Goal: Navigation & Orientation: Find specific page/section

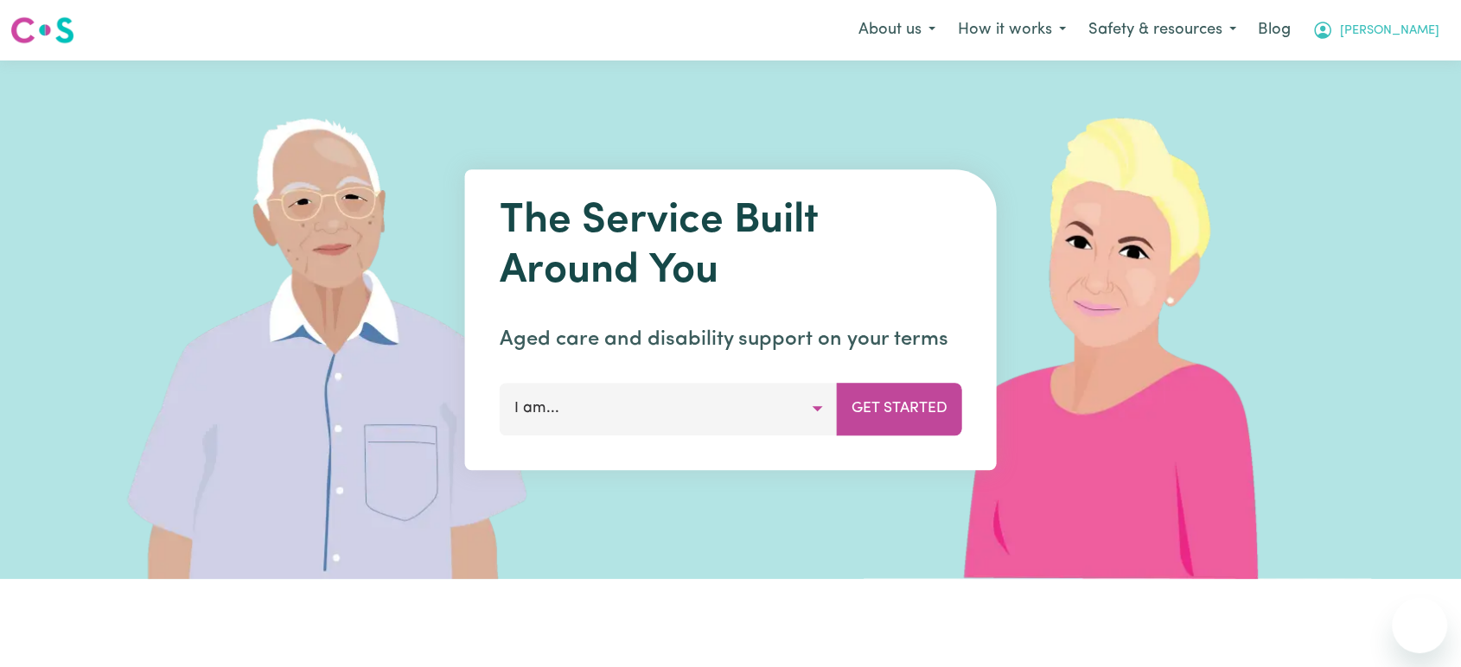
drag, startPoint x: 0, startPoint y: 0, endPoint x: 1401, endPoint y: 25, distance: 1400.8
click at [1401, 25] on span "[PERSON_NAME]" at bounding box center [1389, 31] width 99 height 19
click at [1377, 102] on link "Logout" at bounding box center [1381, 99] width 137 height 33
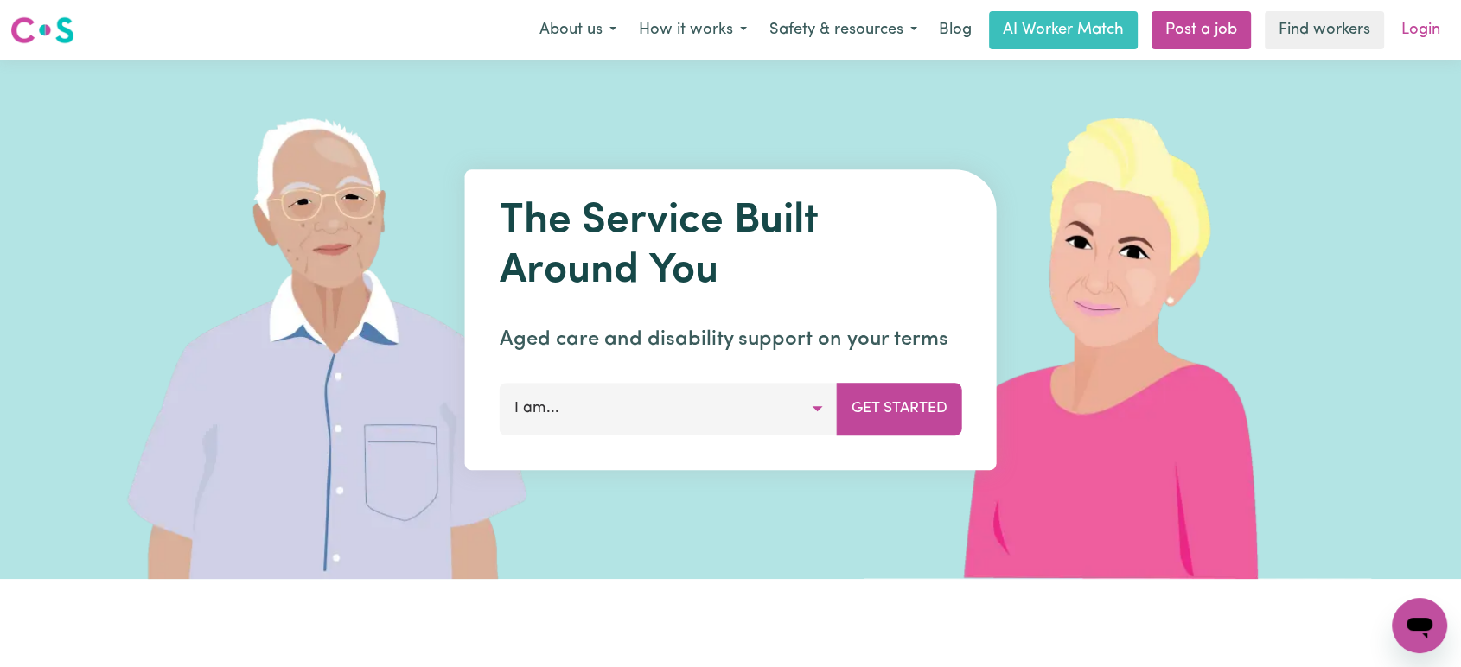
click at [1419, 42] on link "Login" at bounding box center [1421, 30] width 60 height 38
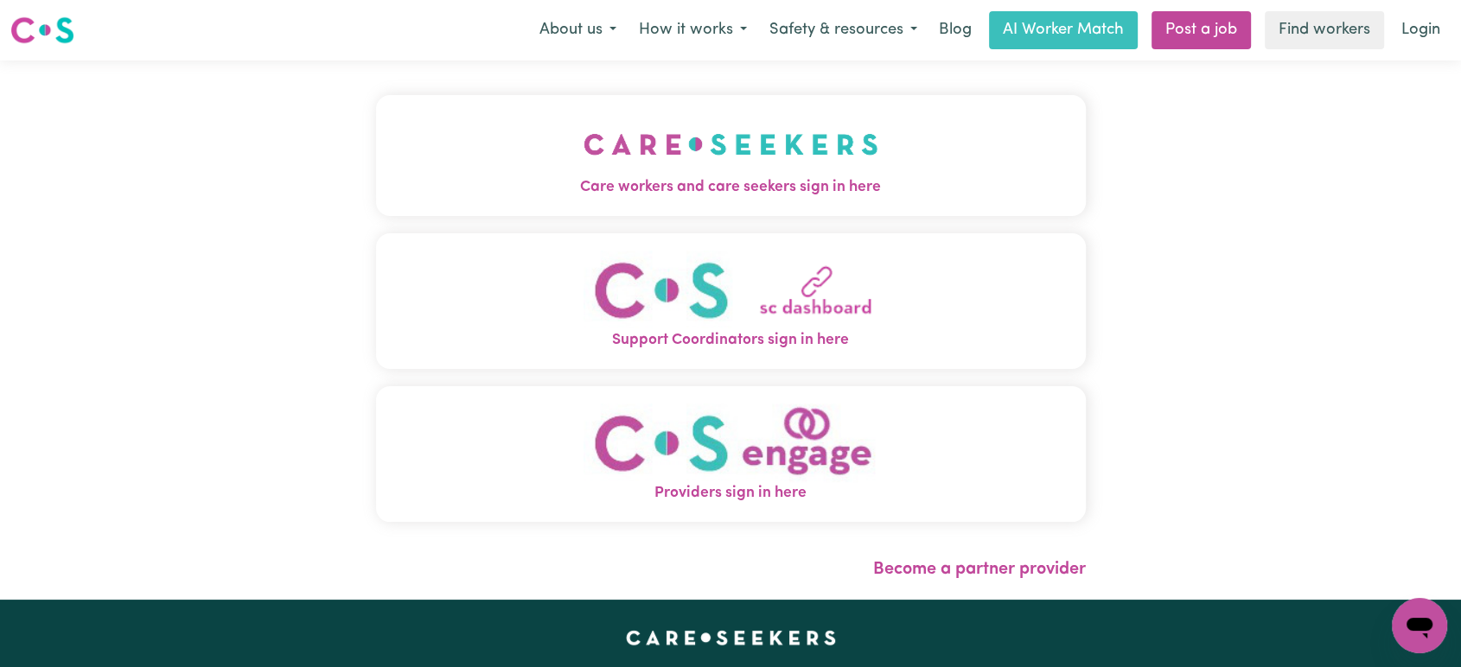
click at [851, 145] on img "Care workers and care seekers sign in here" at bounding box center [731, 144] width 295 height 64
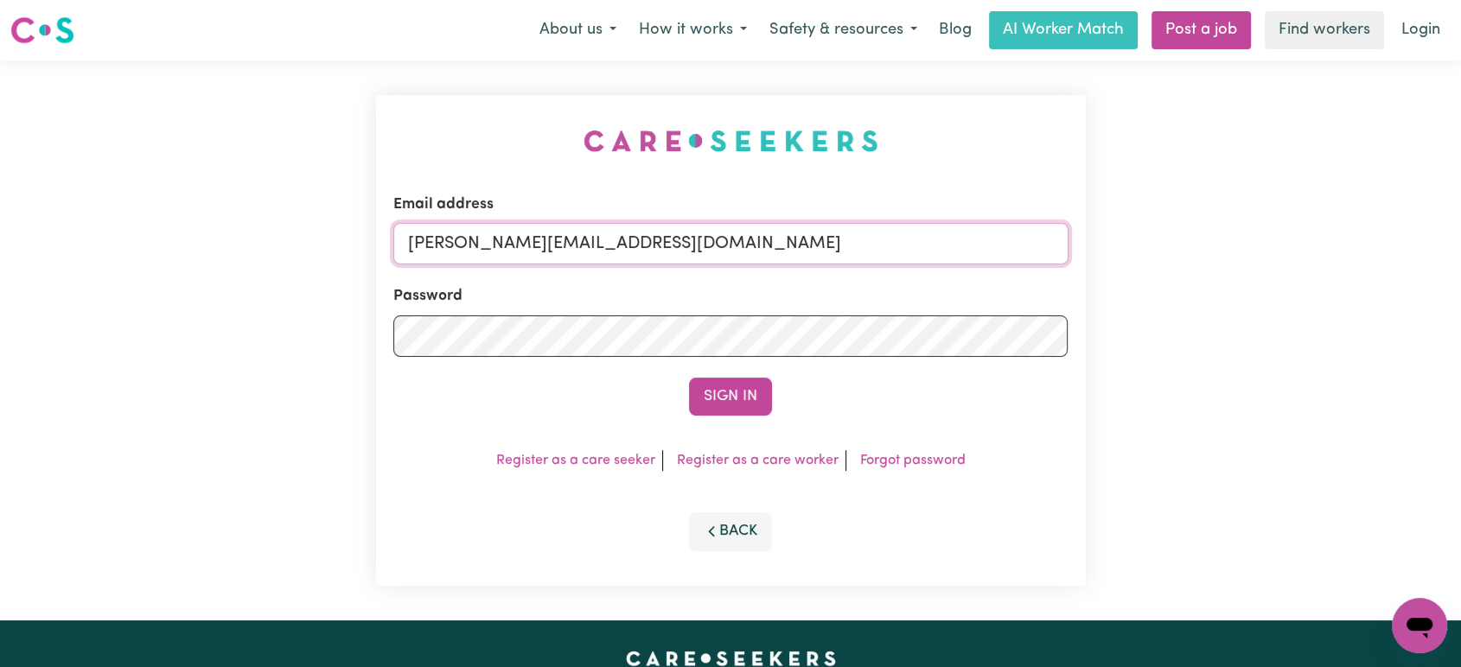
click at [679, 240] on input "[PERSON_NAME][EMAIL_ADDRESS][DOMAIN_NAME]" at bounding box center [730, 243] width 675 height 41
drag, startPoint x: 830, startPoint y: 239, endPoint x: 499, endPoint y: 219, distance: 331.8
click at [499, 219] on div "Email address superuser~CaronuttingMMJ@careseekers.com.au" at bounding box center [730, 229] width 675 height 71
type input "superuser~lindsay.jo.hayes@gmail.com"
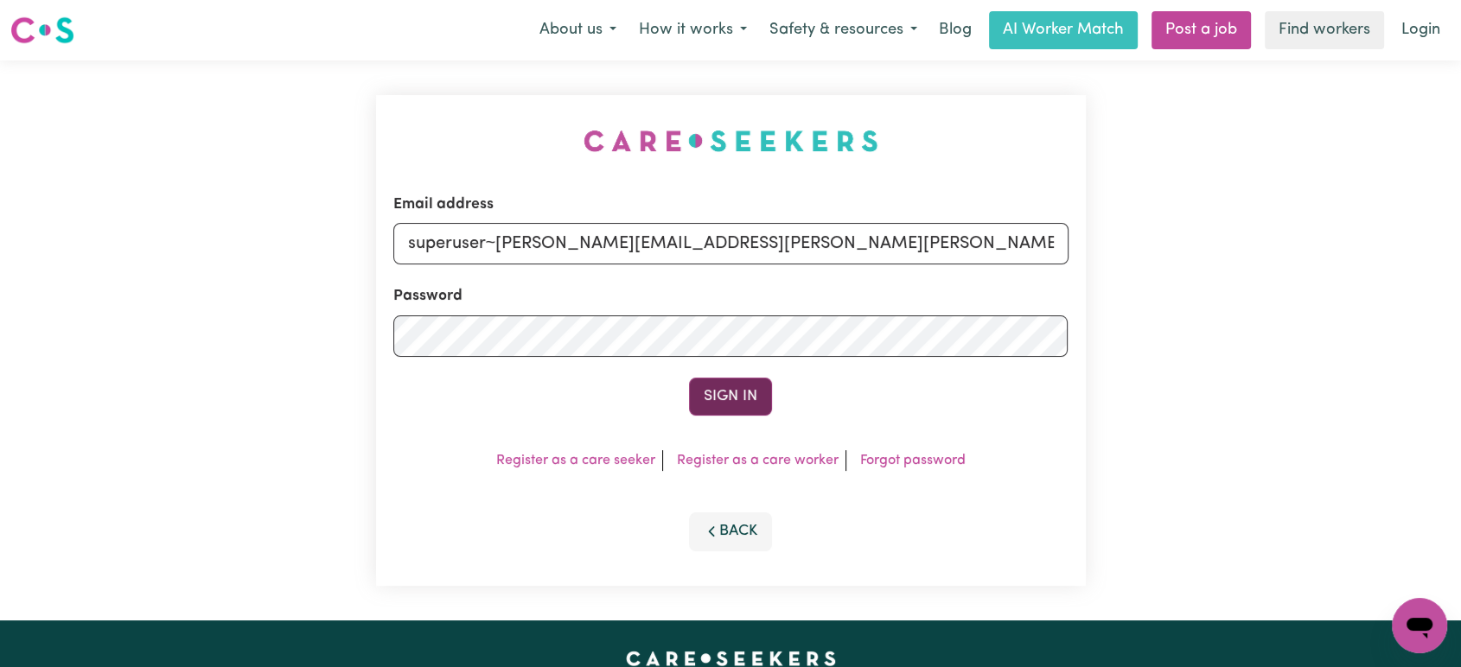
click at [717, 384] on button "Sign In" at bounding box center [730, 397] width 83 height 38
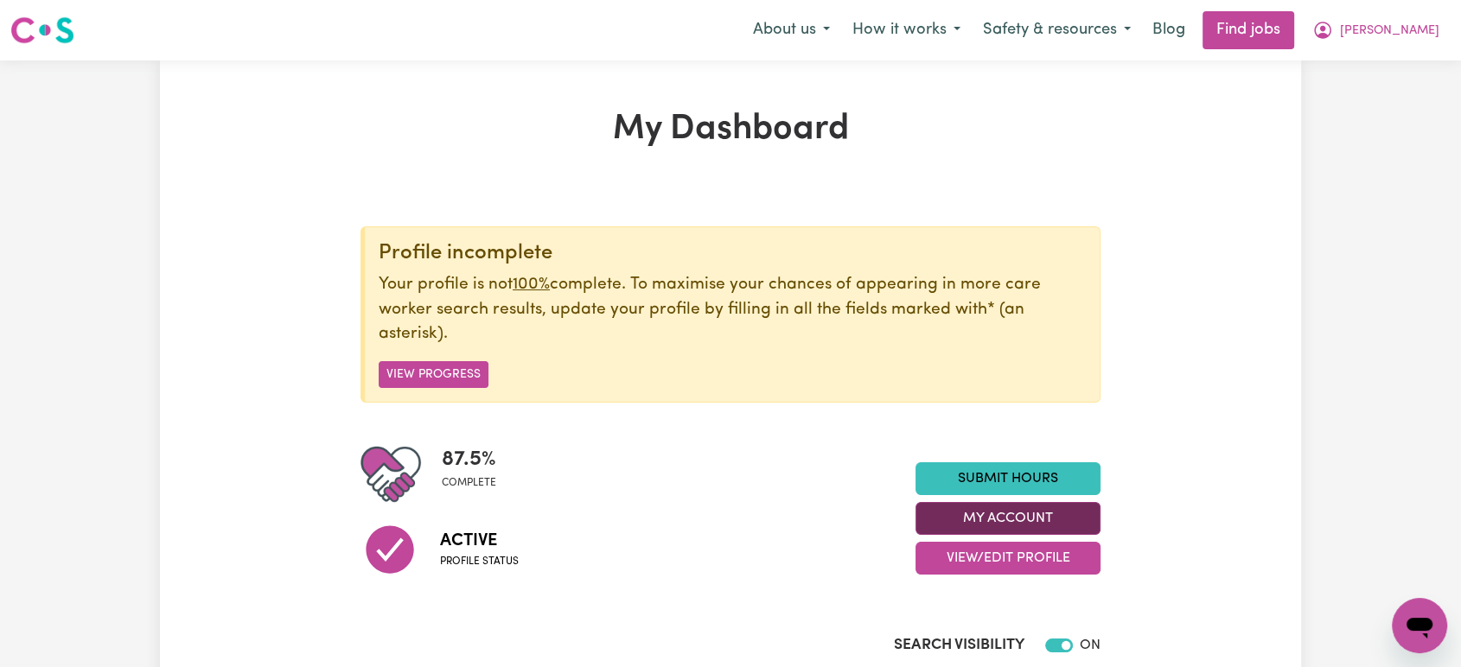
click at [1037, 512] on button "My Account" at bounding box center [1008, 518] width 185 height 33
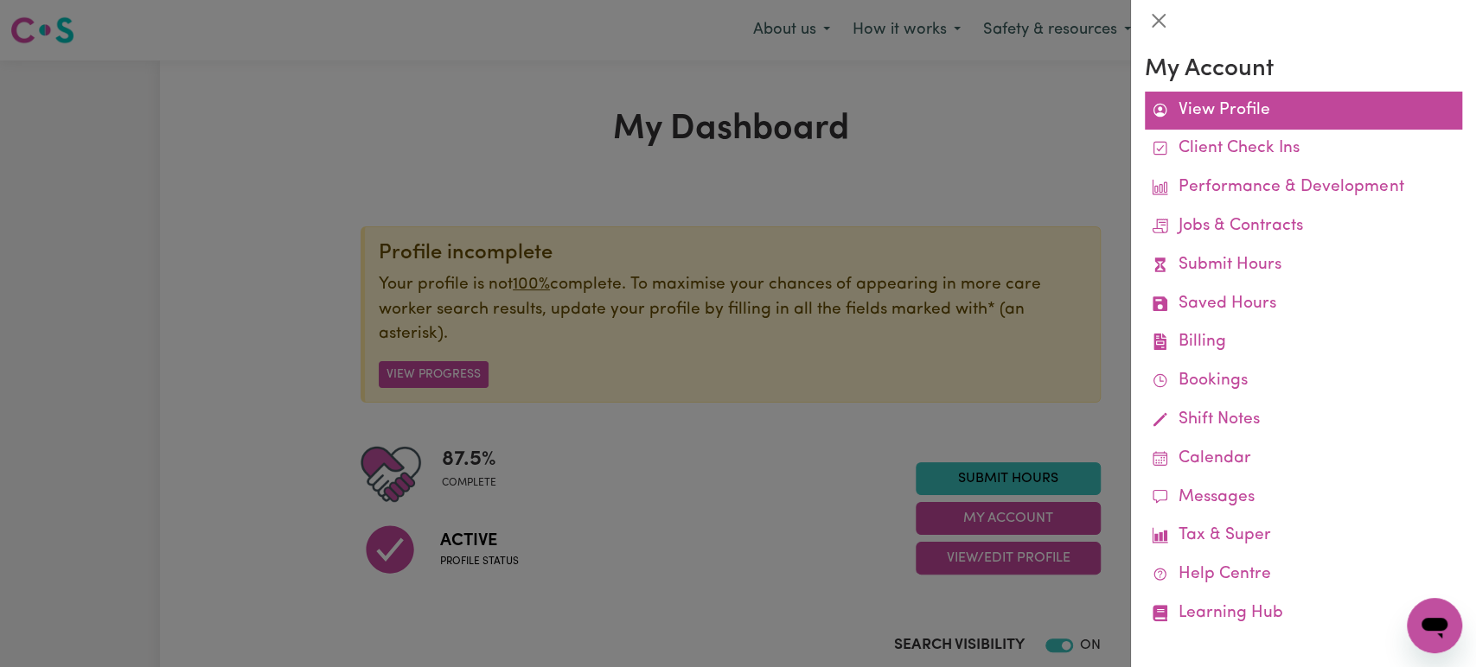
click at [1175, 126] on link "View Profile" at bounding box center [1303, 111] width 317 height 39
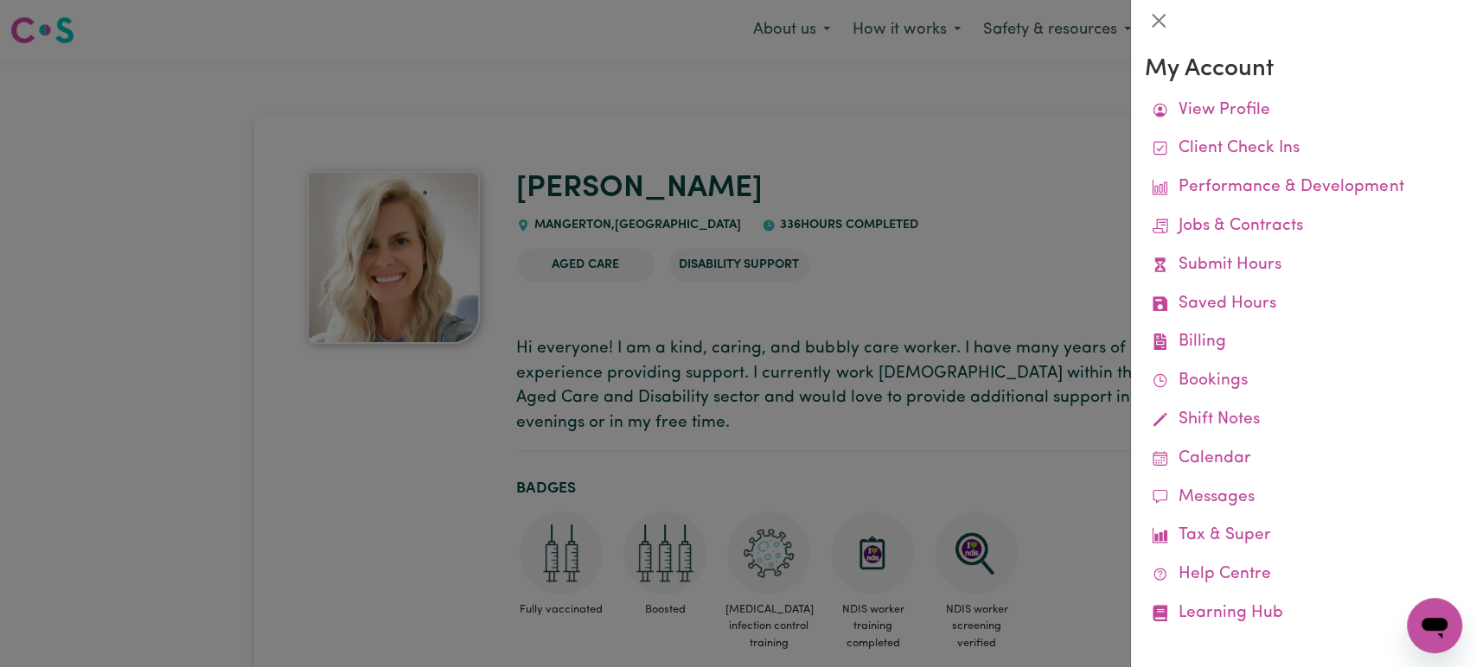
click at [773, 470] on div at bounding box center [738, 333] width 1476 height 667
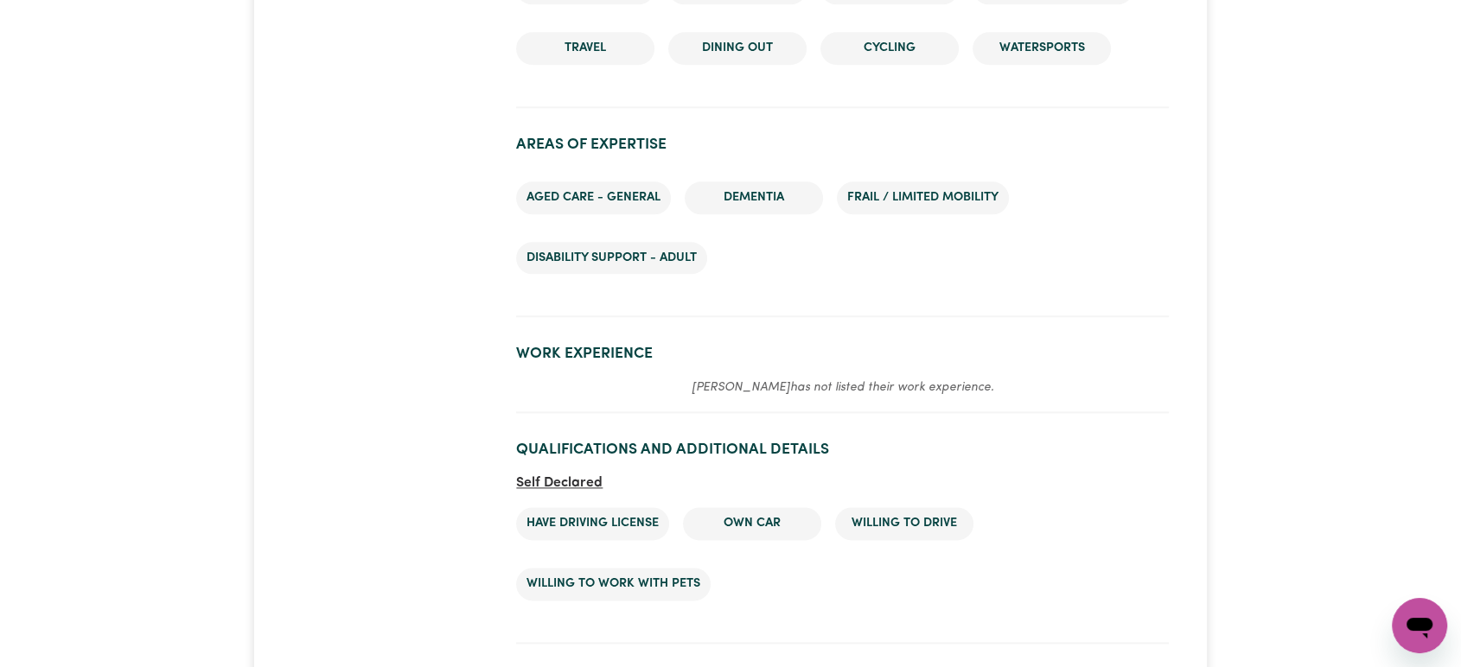
scroll to position [2016, 0]
click at [854, 230] on ul "Aged care - General Dementia Frail / limited mobility Disability support - Adult" at bounding box center [842, 227] width 653 height 120
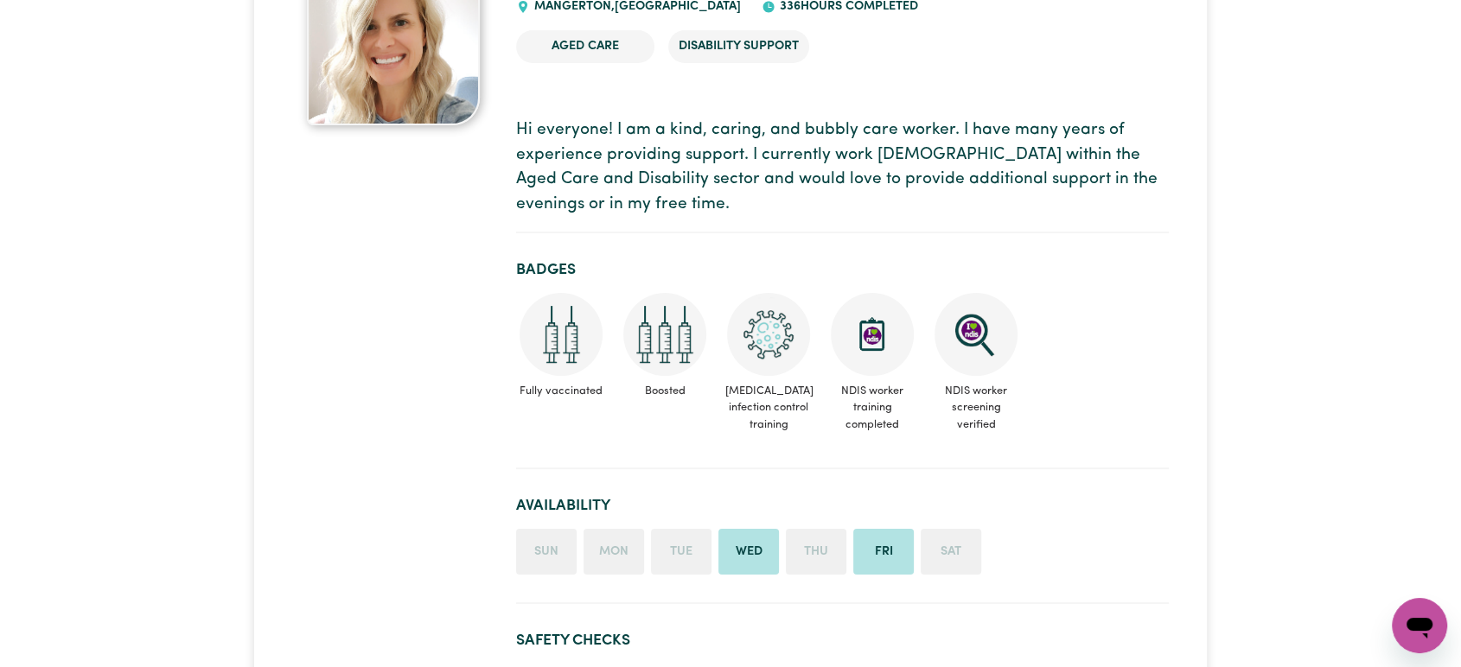
scroll to position [0, 0]
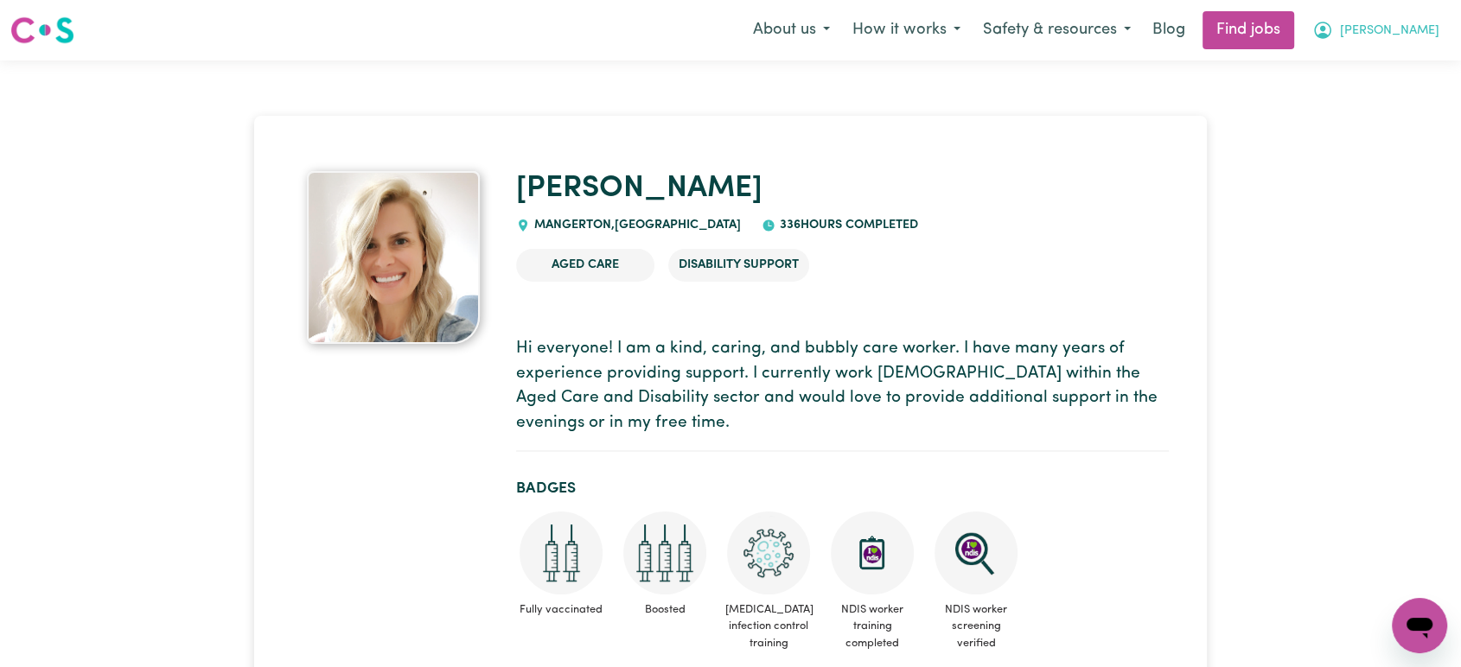
click at [1411, 30] on span "[PERSON_NAME]" at bounding box center [1389, 31] width 99 height 19
click at [1387, 93] on link "My Dashboard" at bounding box center [1381, 99] width 137 height 33
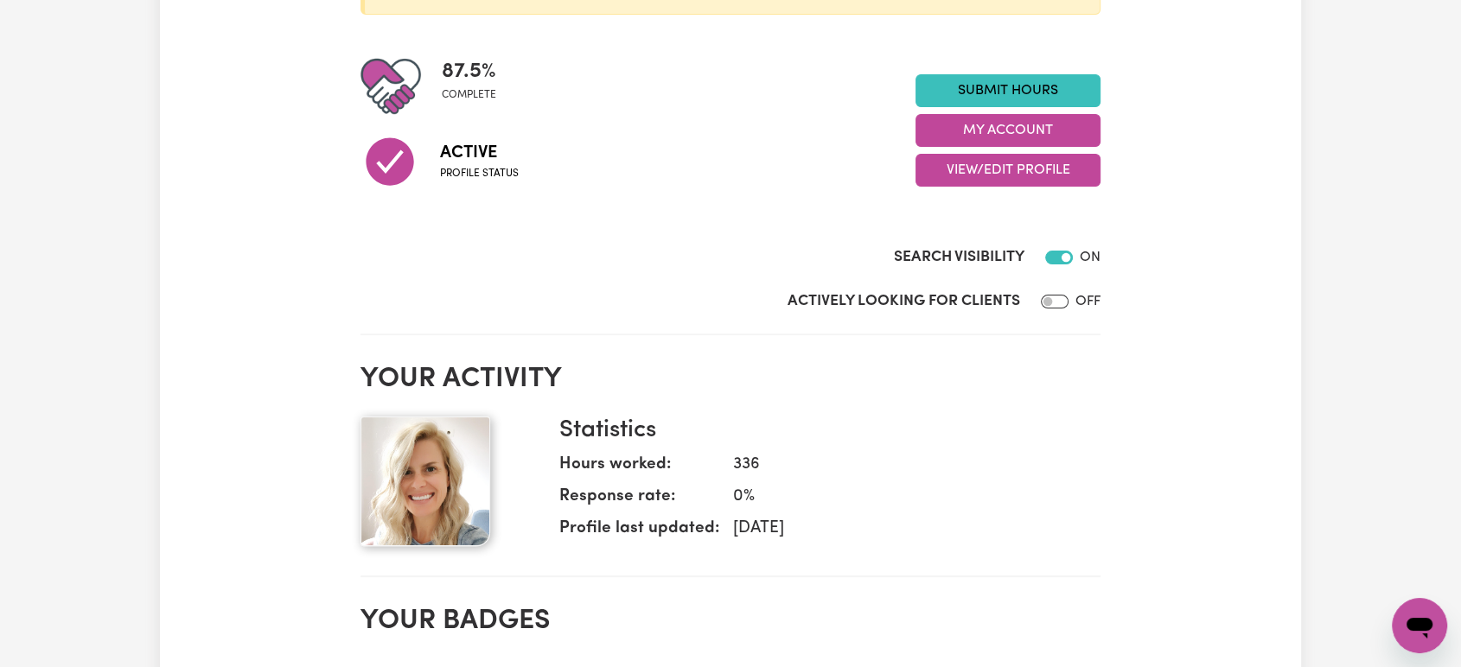
scroll to position [366, 0]
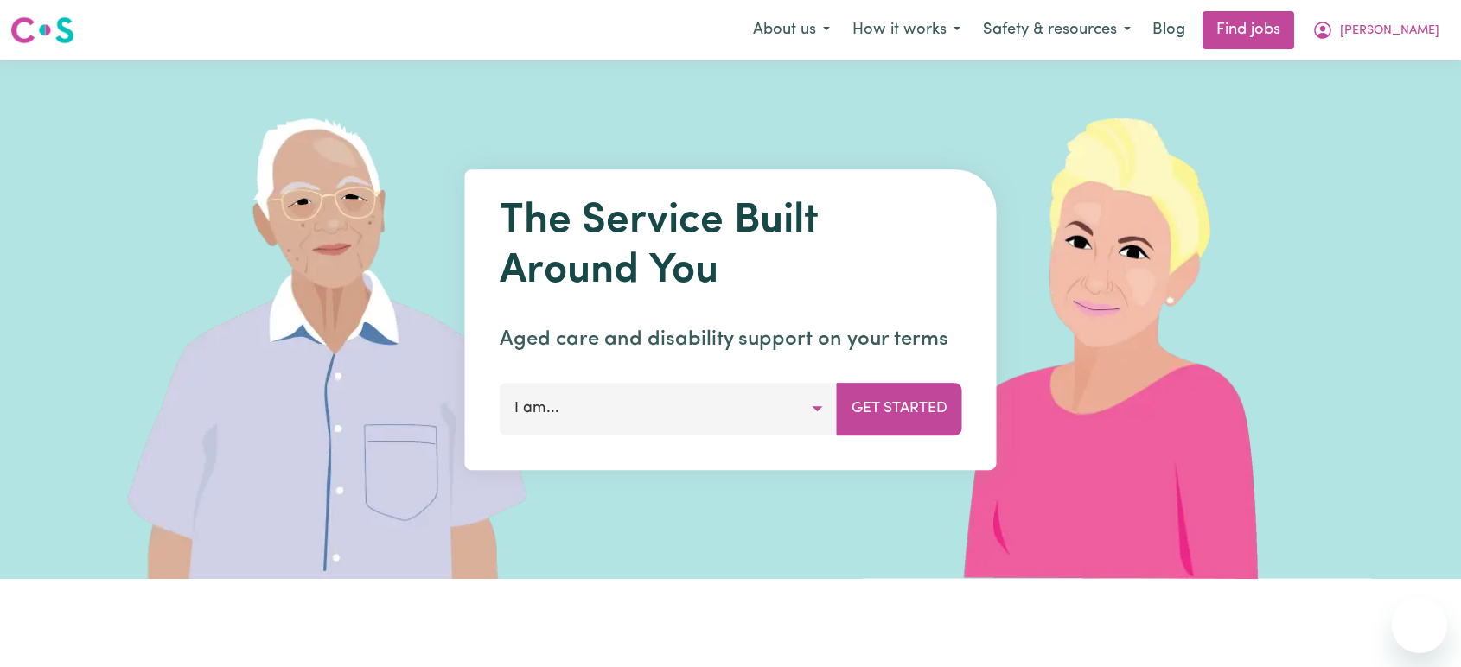
click at [1412, 42] on button "[PERSON_NAME]" at bounding box center [1376, 30] width 150 height 36
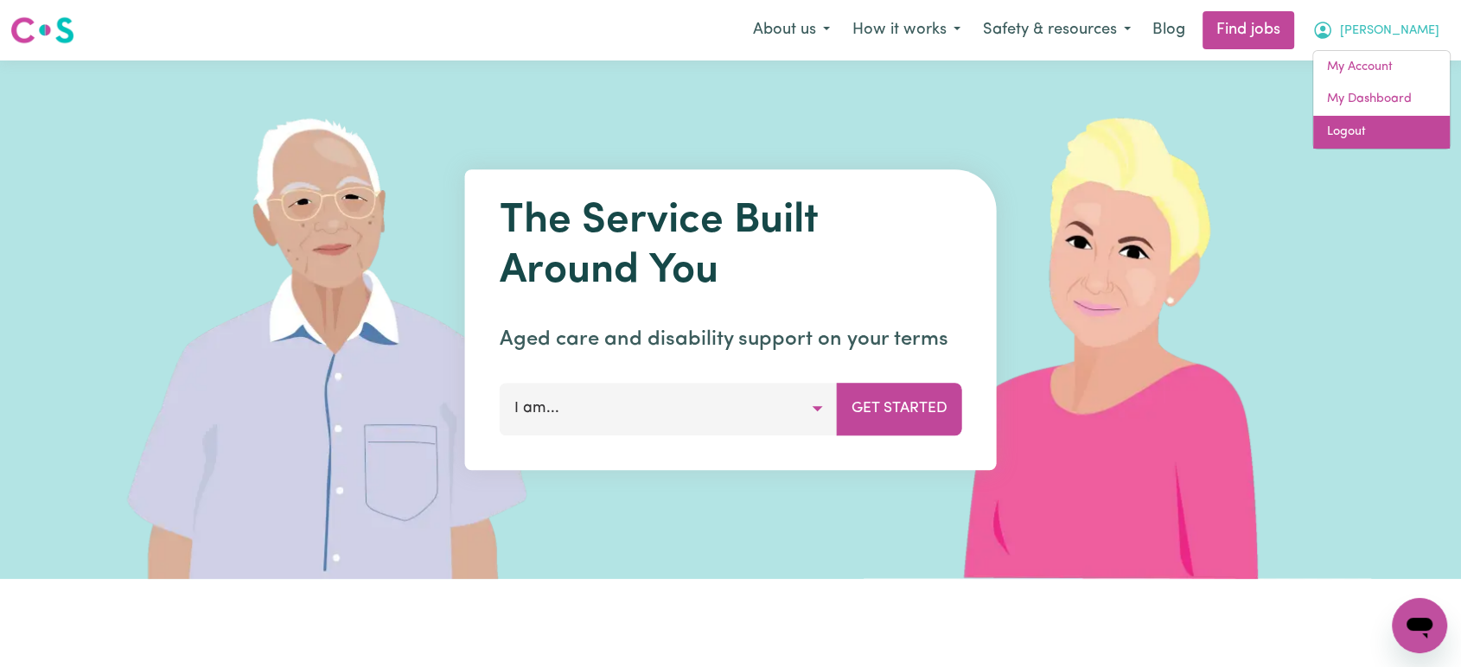
click at [1383, 148] on link "Logout" at bounding box center [1381, 132] width 137 height 33
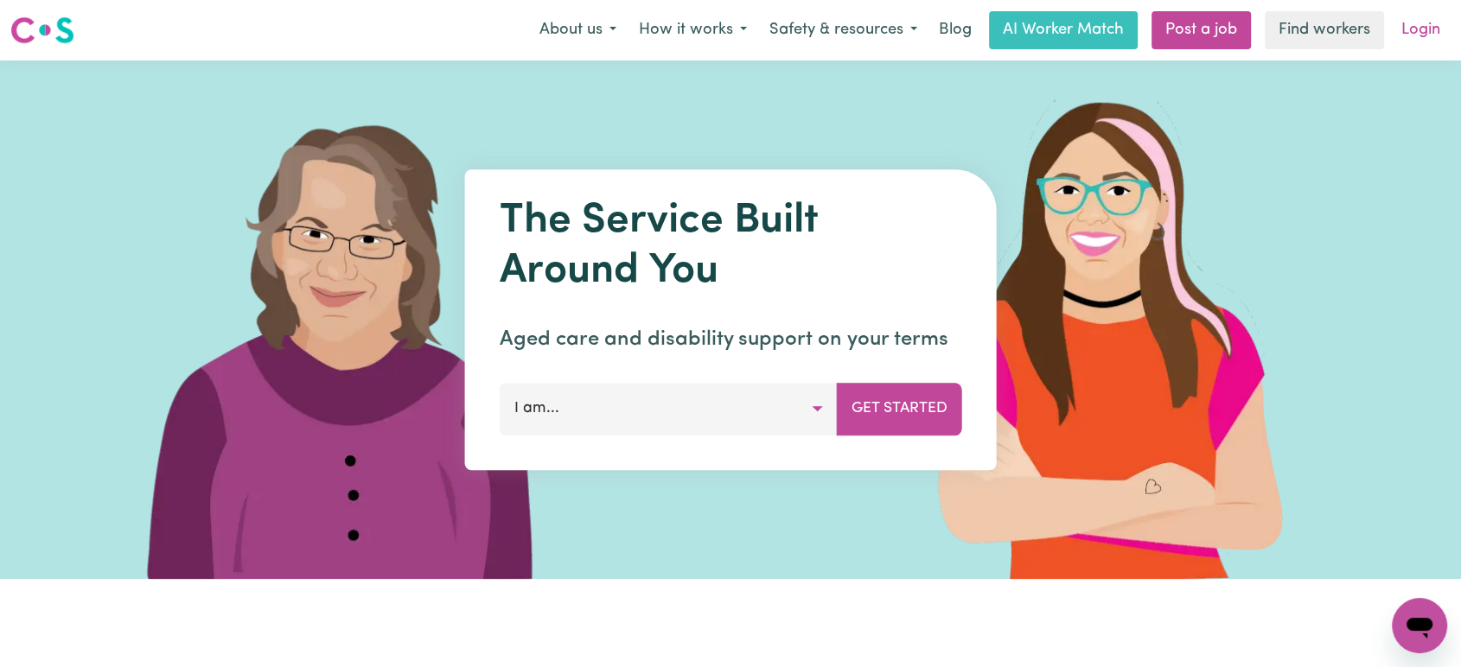
click at [1433, 30] on link "Login" at bounding box center [1421, 30] width 60 height 38
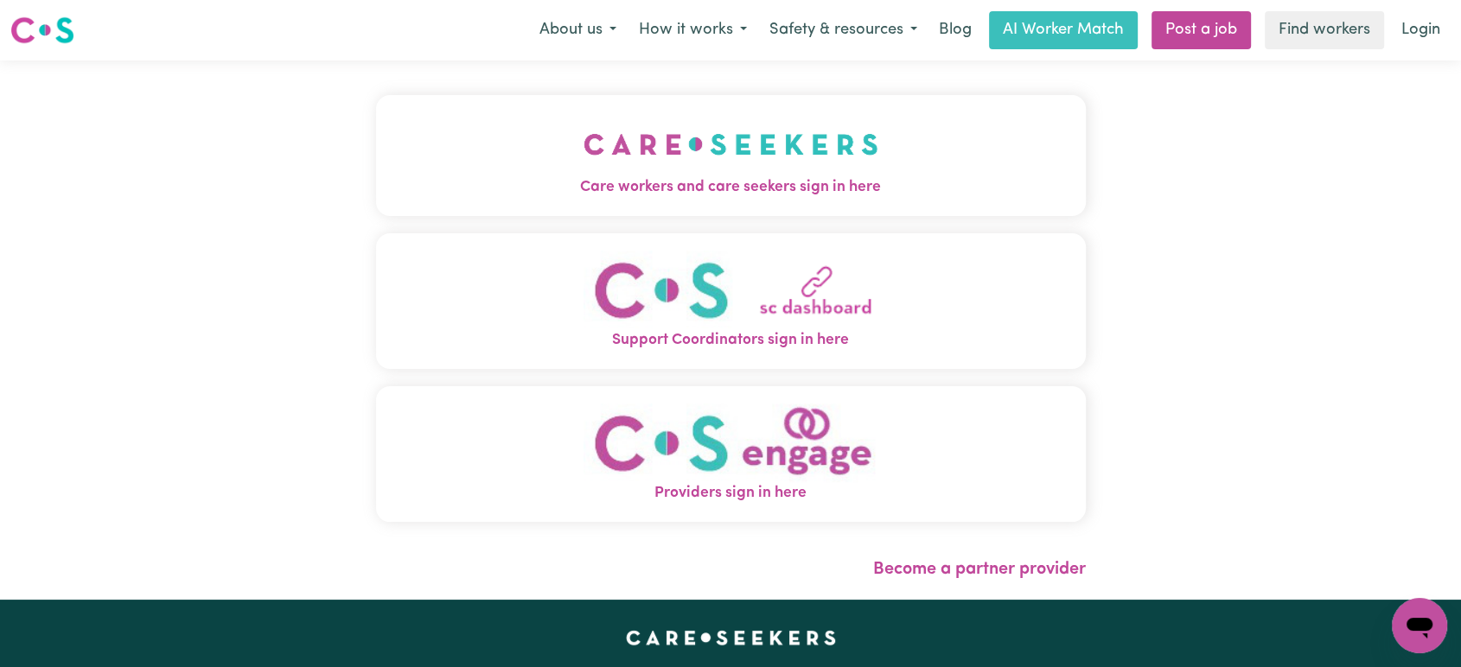
click at [832, 194] on span "Care workers and care seekers sign in here" at bounding box center [731, 187] width 710 height 22
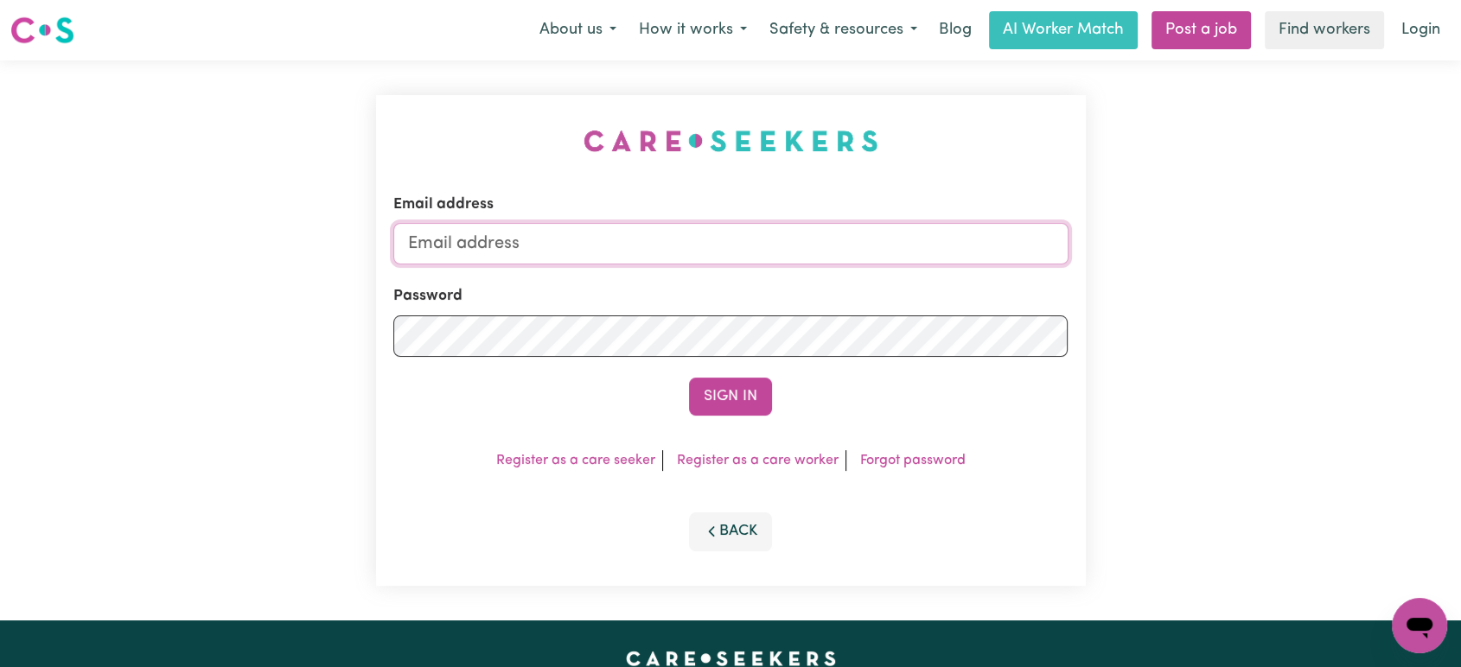
type input "[PERSON_NAME][EMAIL_ADDRESS][DOMAIN_NAME]"
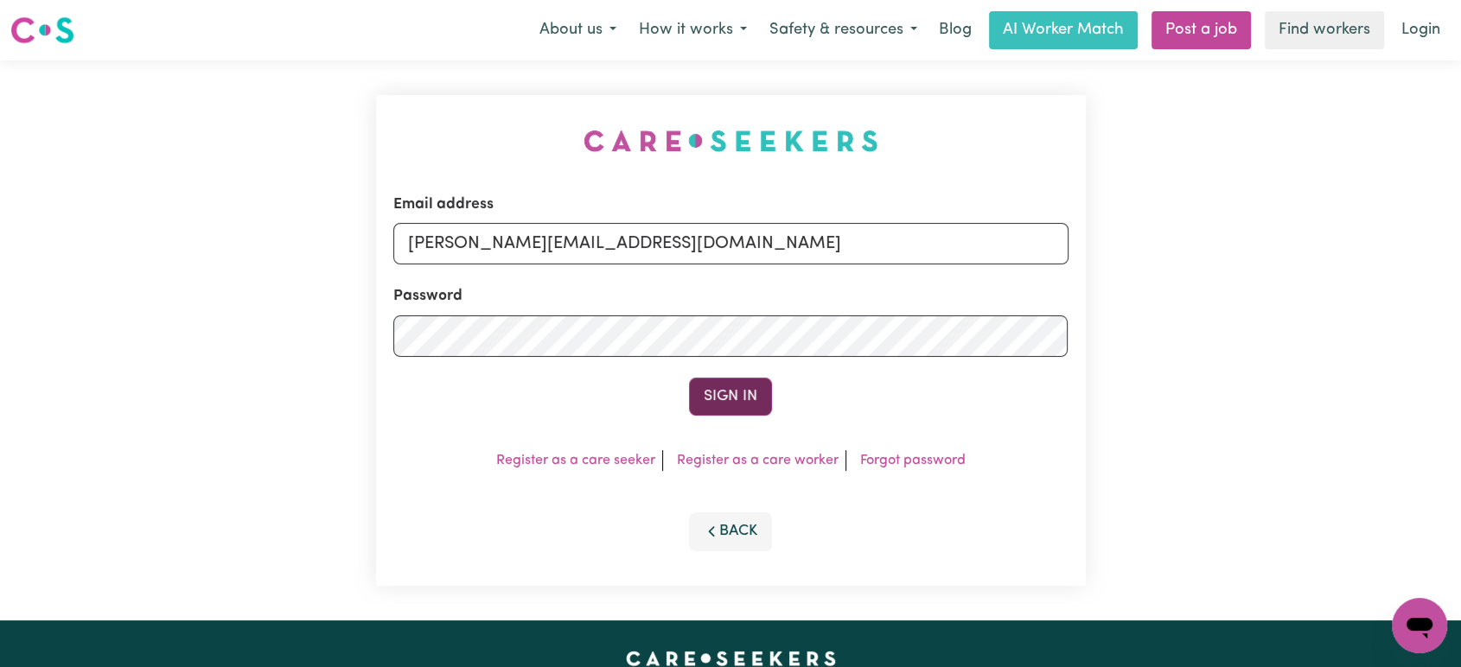
click at [737, 398] on button "Sign In" at bounding box center [730, 397] width 83 height 38
